Goal: Navigation & Orientation: Find specific page/section

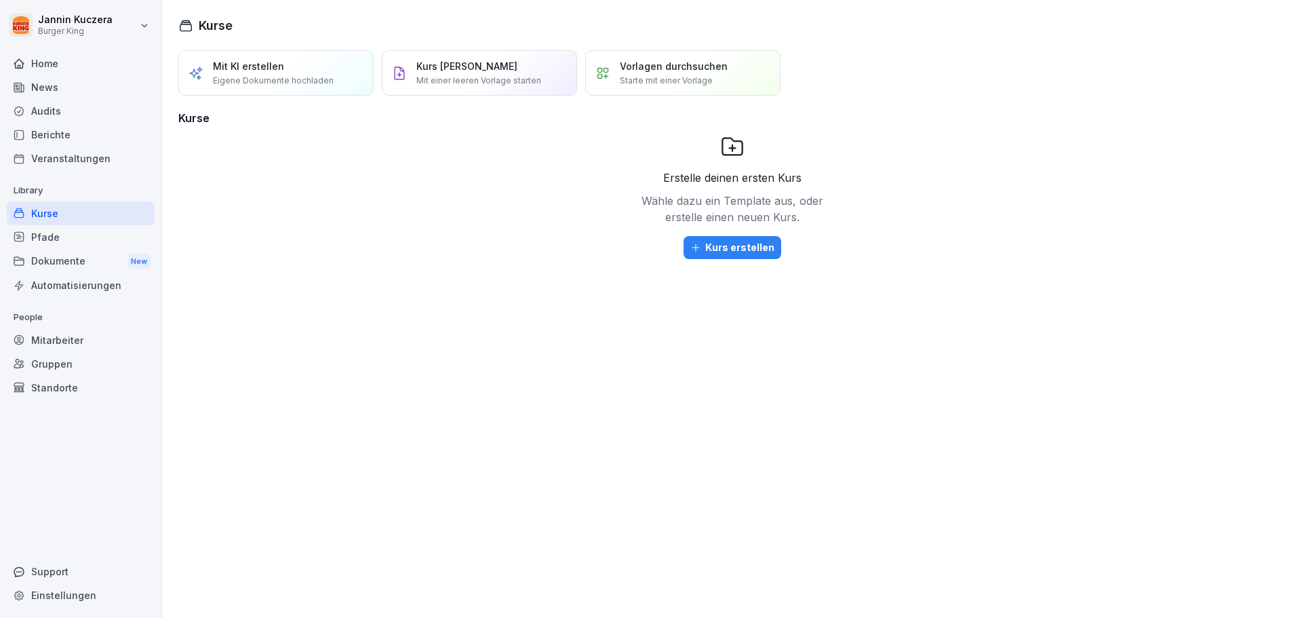
click at [66, 136] on div "Berichte" at bounding box center [81, 135] width 148 height 24
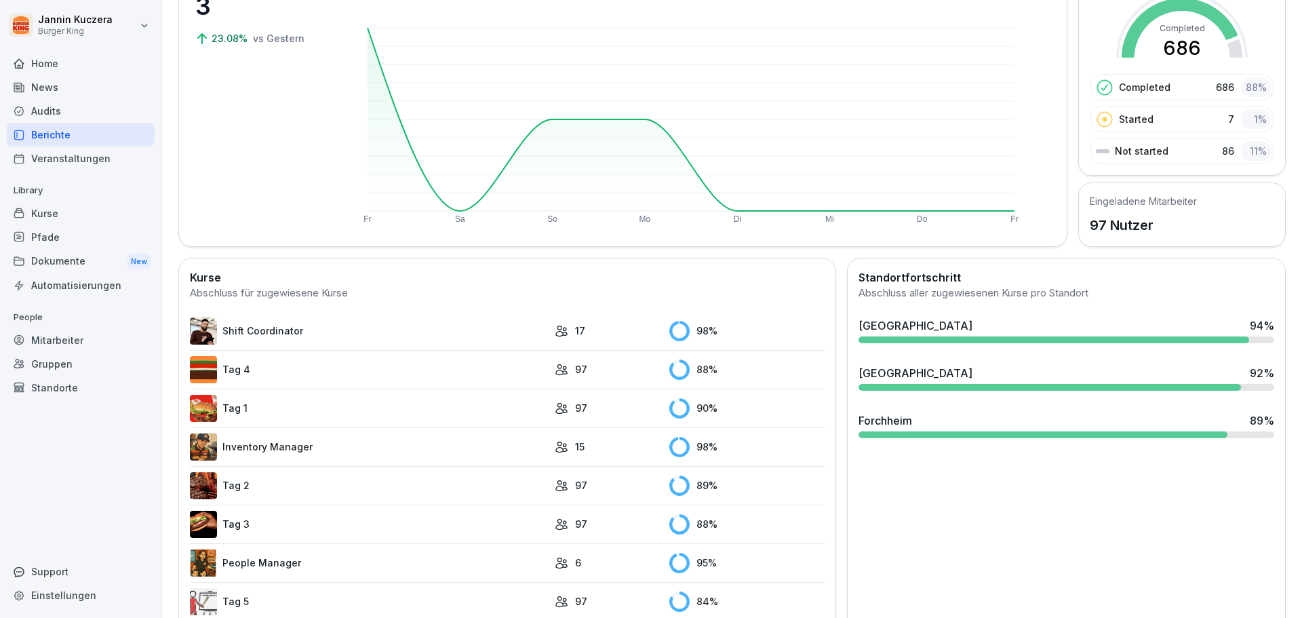
scroll to position [203, 0]
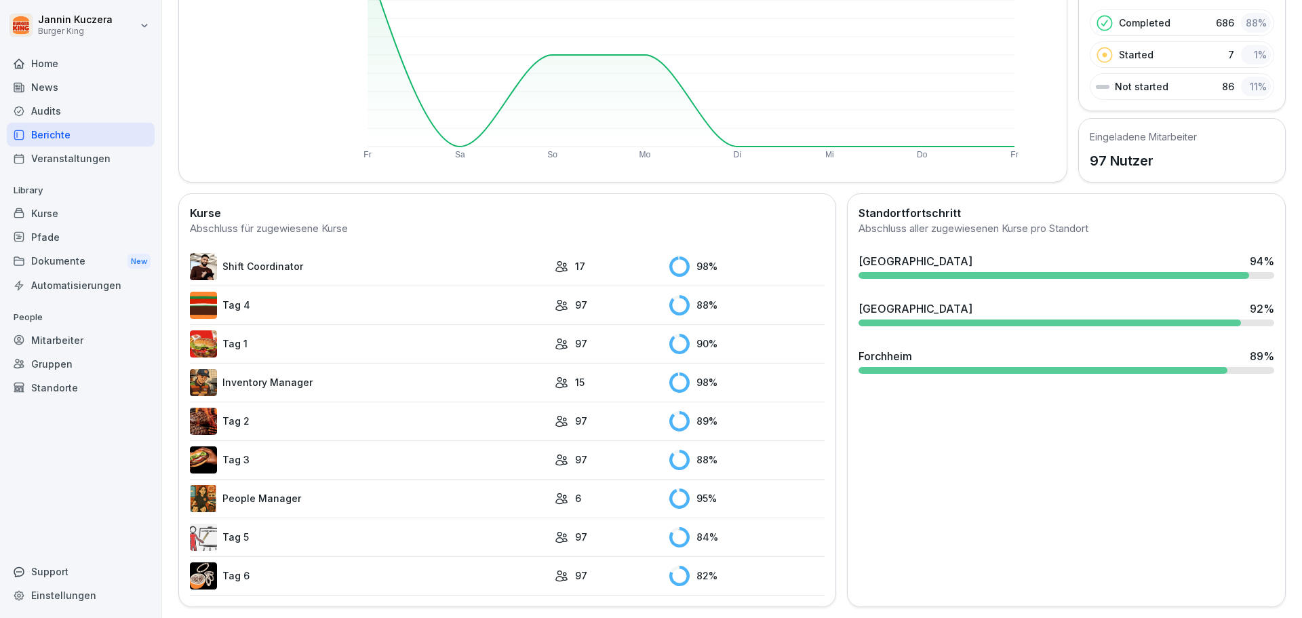
click at [205, 262] on img at bounding box center [203, 266] width 27 height 27
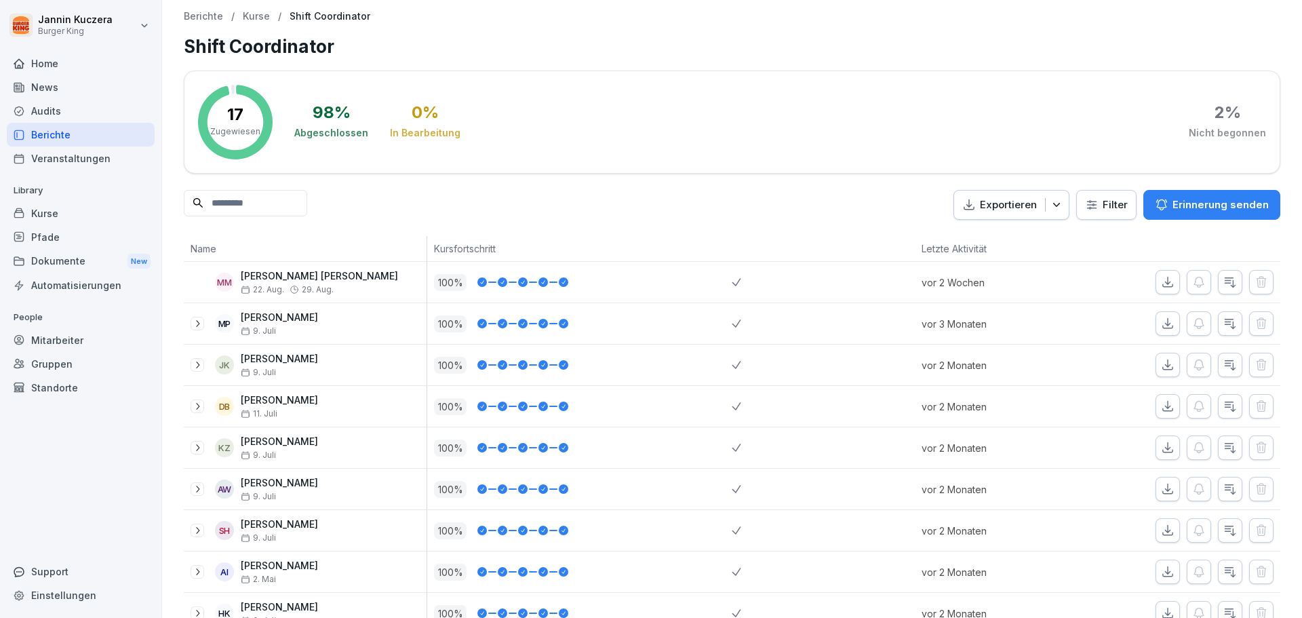
click at [53, 83] on div "News" at bounding box center [81, 87] width 148 height 24
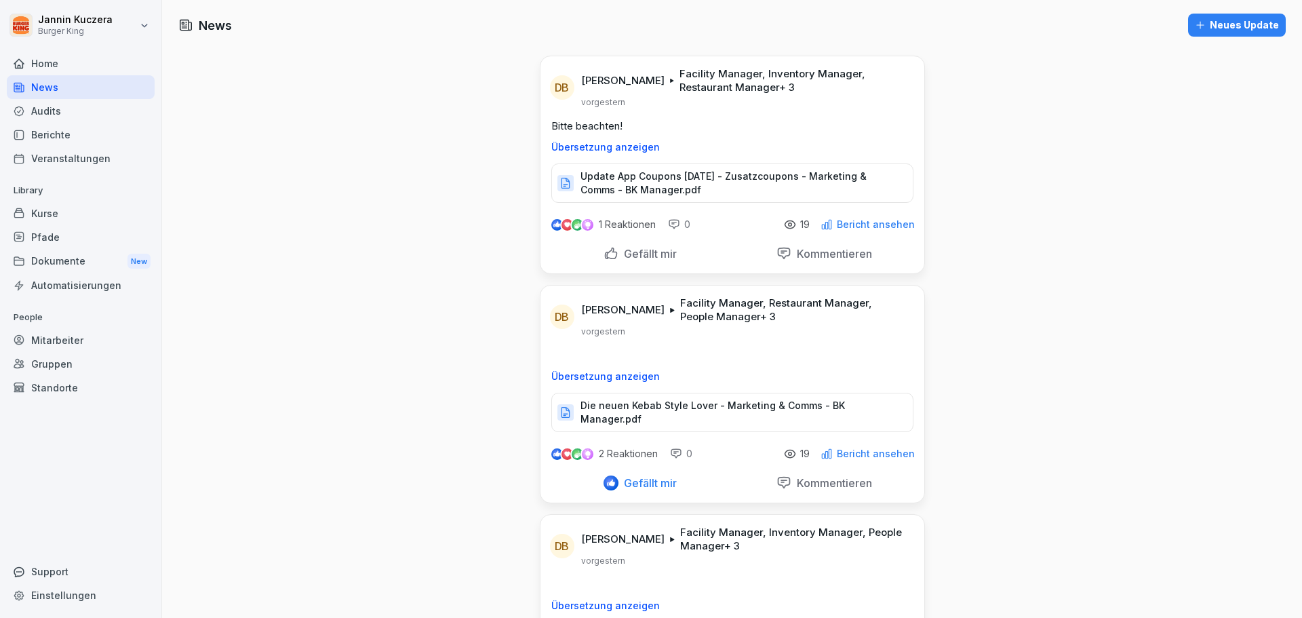
click at [688, 406] on p "Die neuen Kebab Style Lover - Marketing & Comms - BK Manager.pdf" at bounding box center [740, 412] width 319 height 27
